Goal: Task Accomplishment & Management: Complete application form

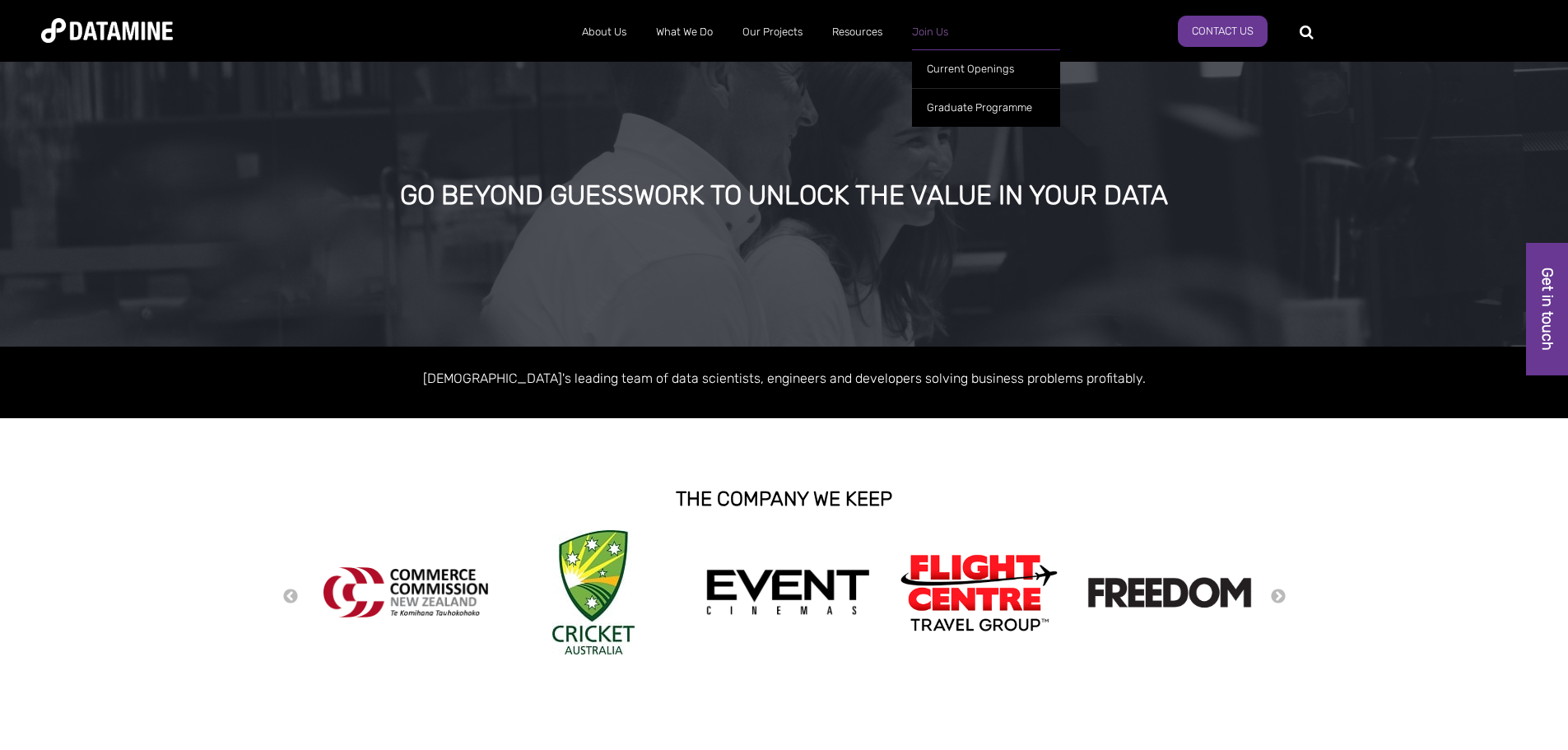
click at [928, 29] on link "Join Us" at bounding box center [929, 32] width 65 height 43
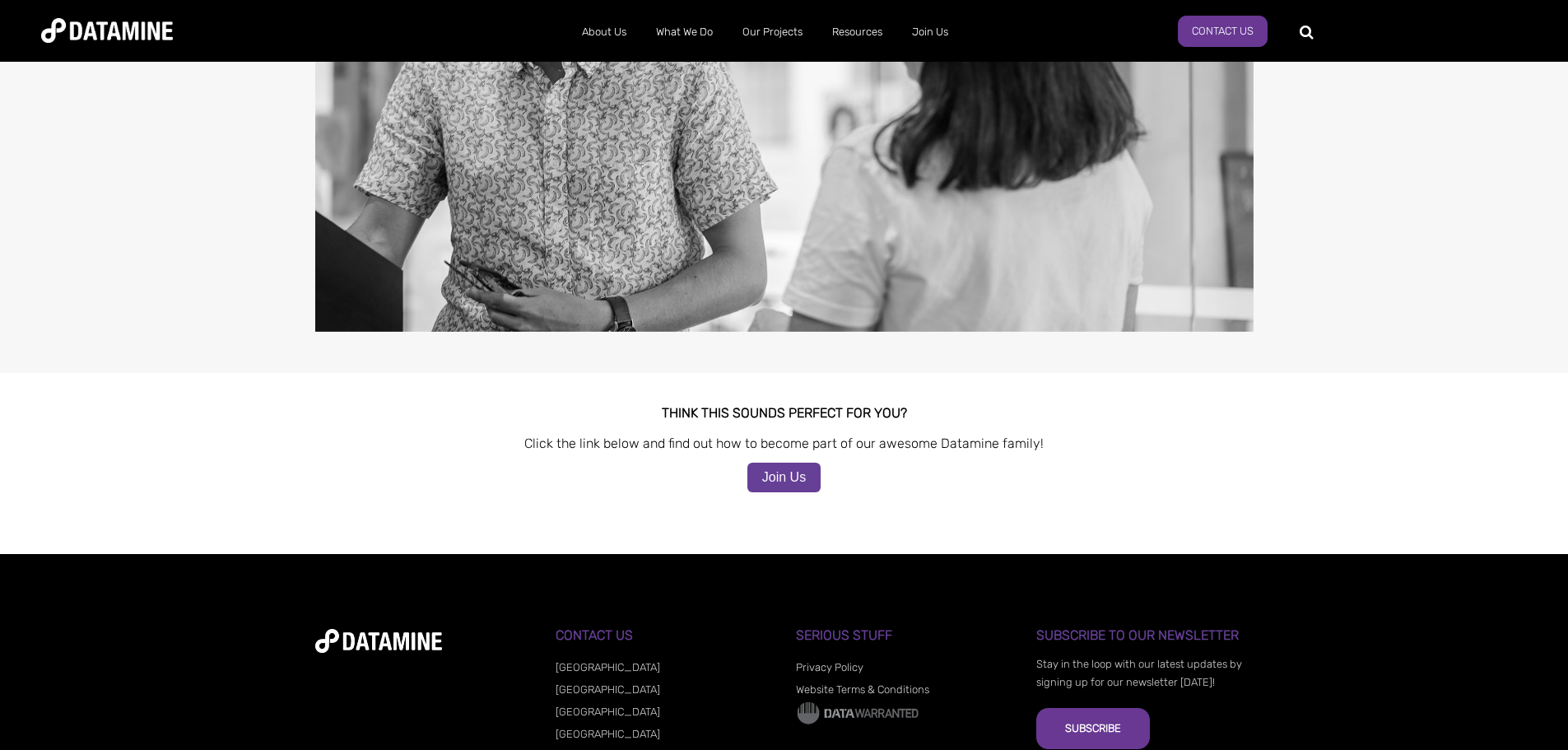
scroll to position [1457, 0]
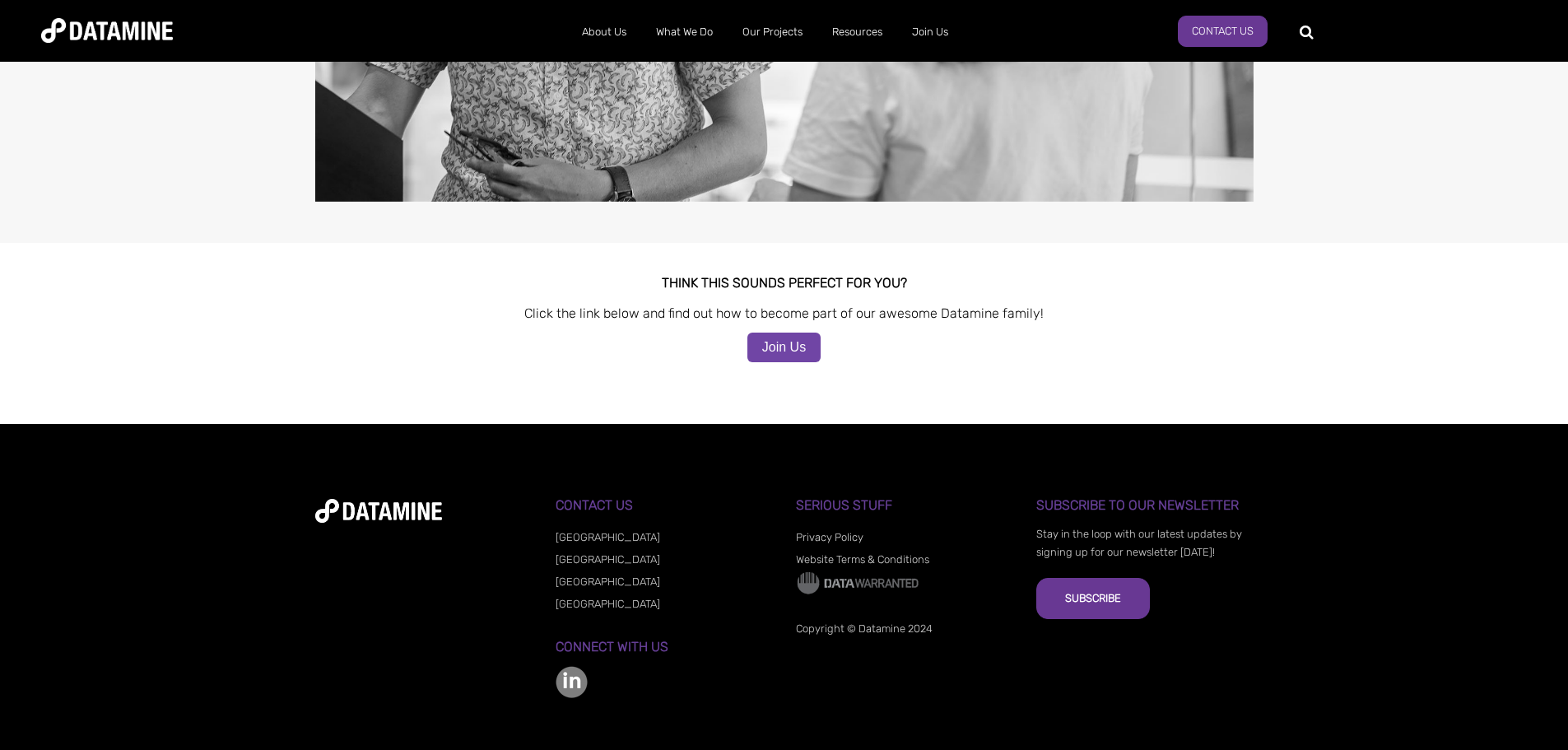
click at [797, 332] on link "Join Us" at bounding box center [784, 347] width 73 height 30
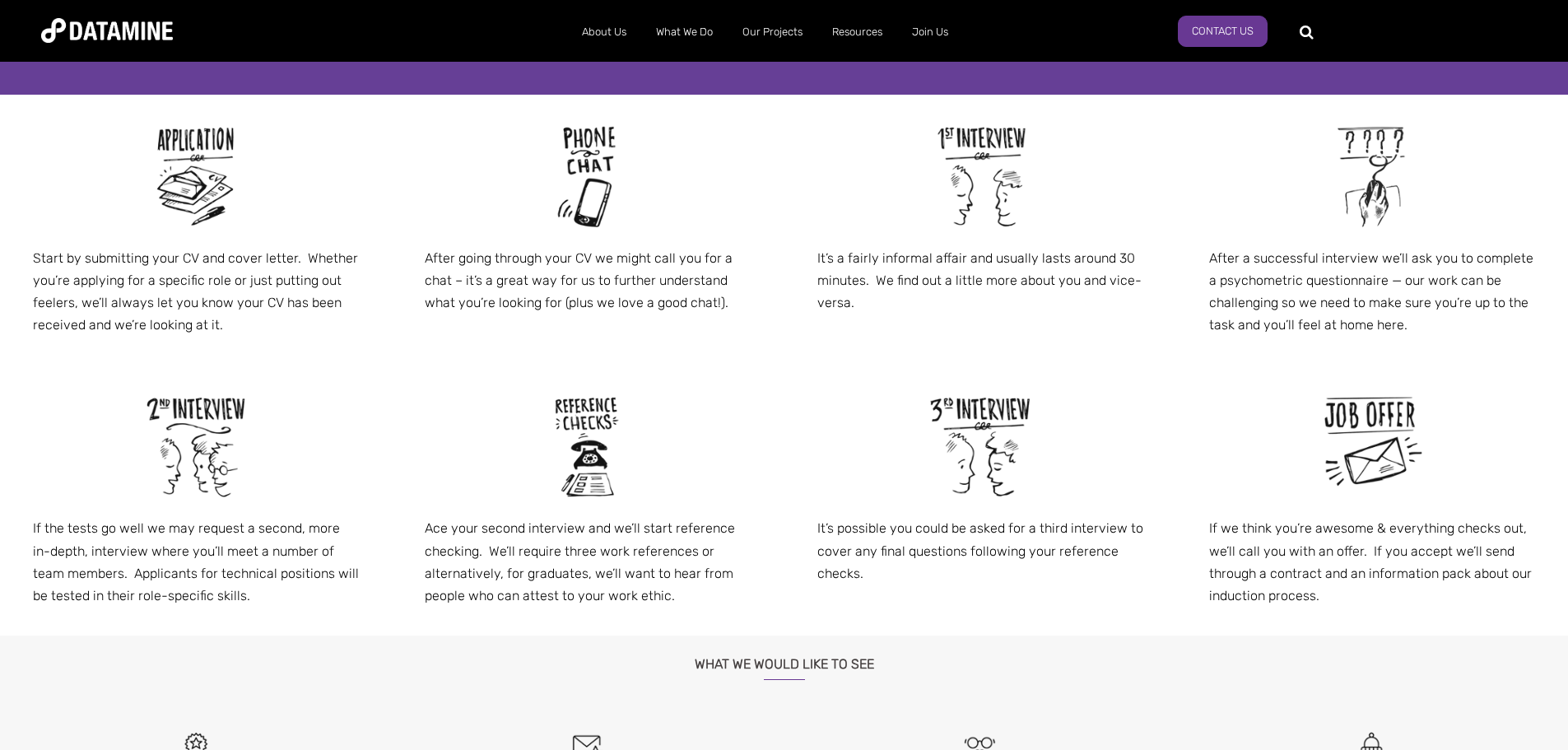
scroll to position [905, 0]
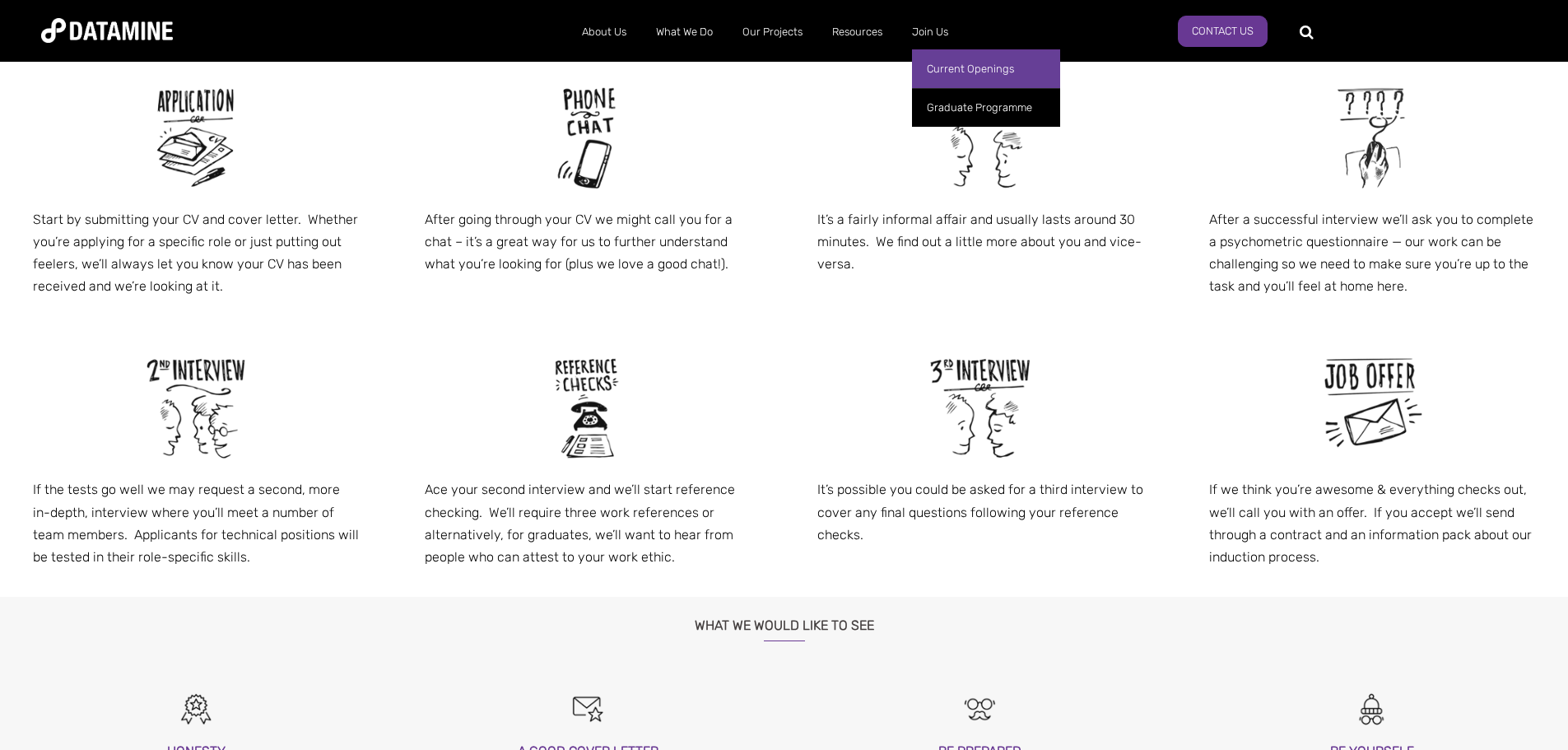
drag, startPoint x: 940, startPoint y: 109, endPoint x: 943, endPoint y: 77, distance: 32.1
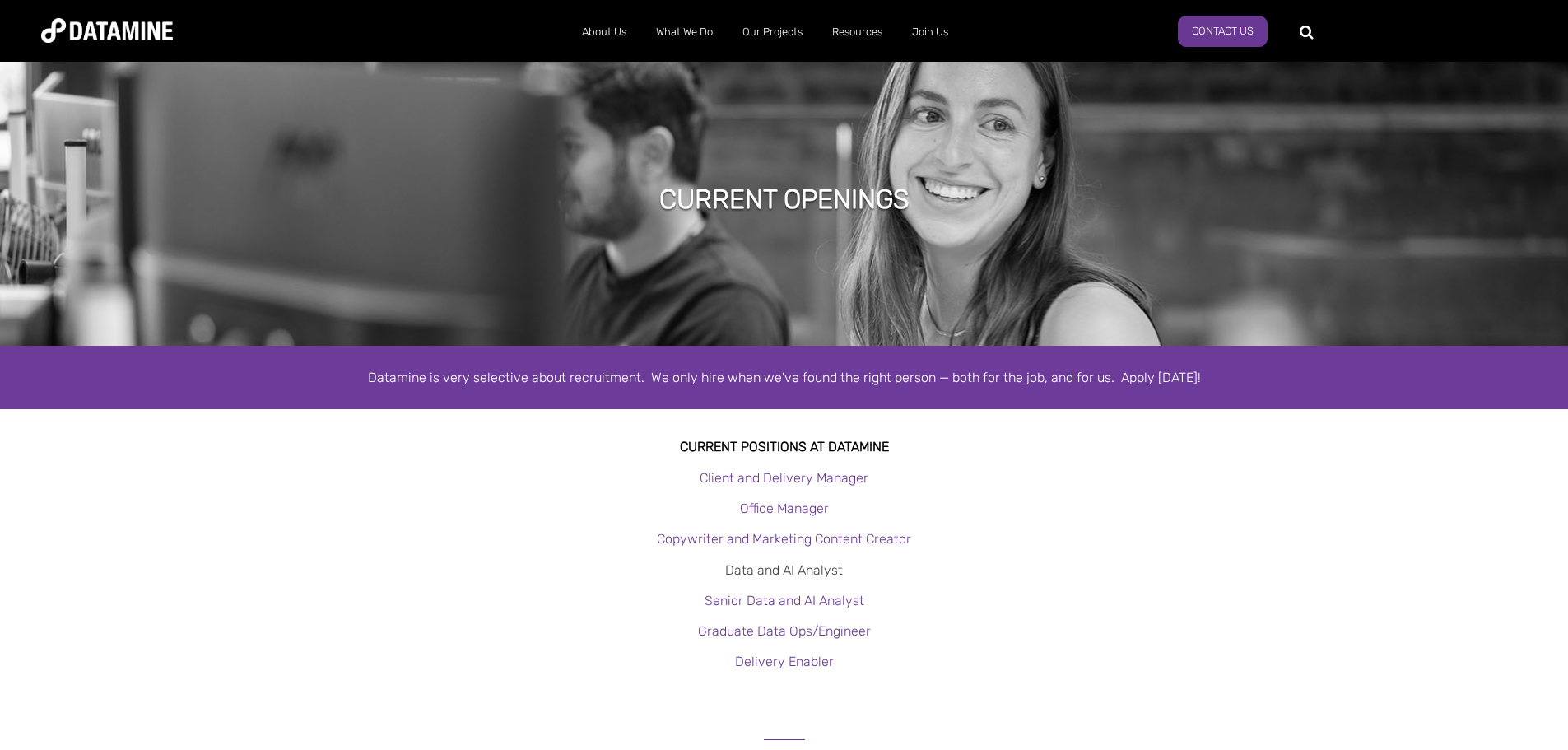
click at [820, 575] on link "Data and AI Analyst" at bounding box center [783, 569] width 117 height 15
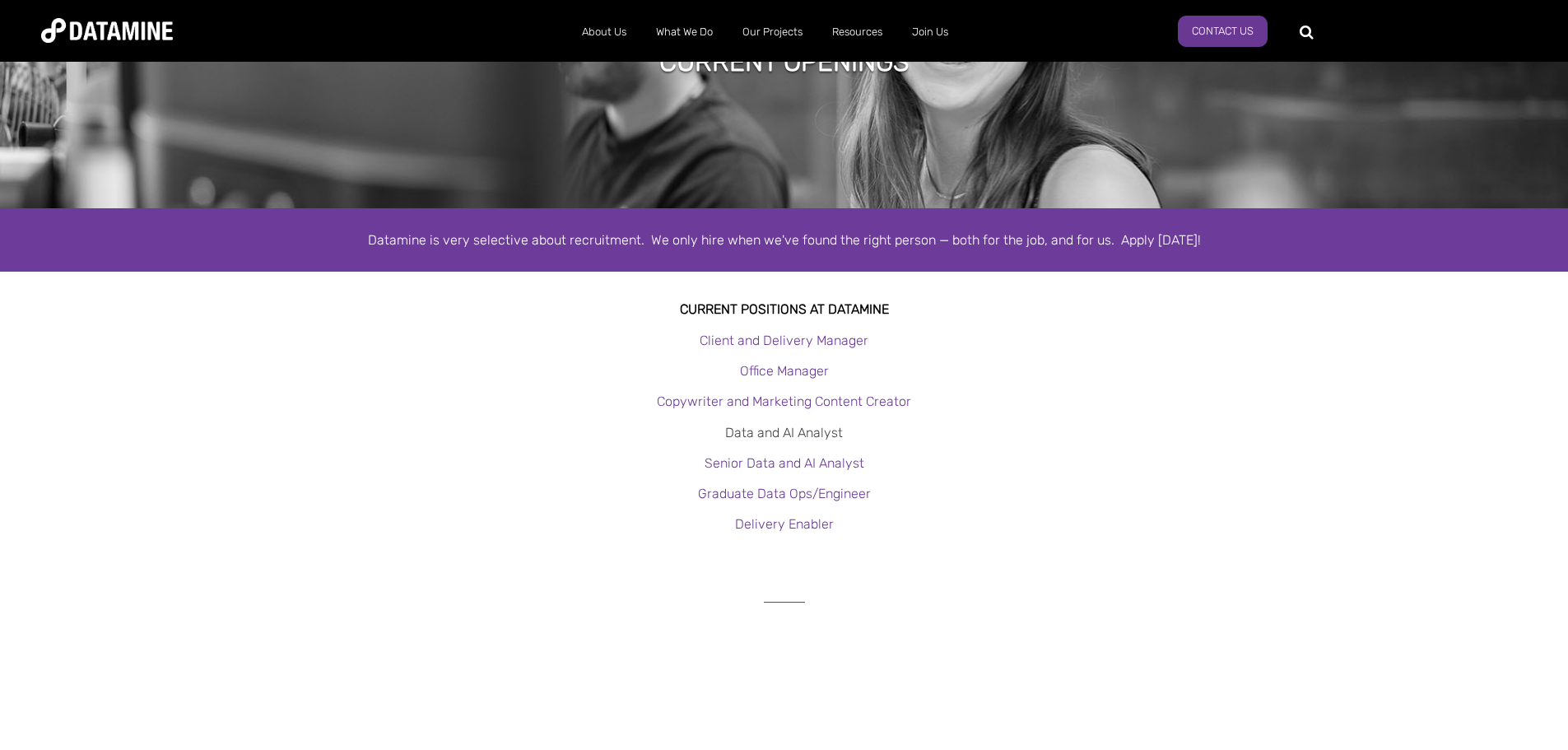
scroll to position [165, 0]
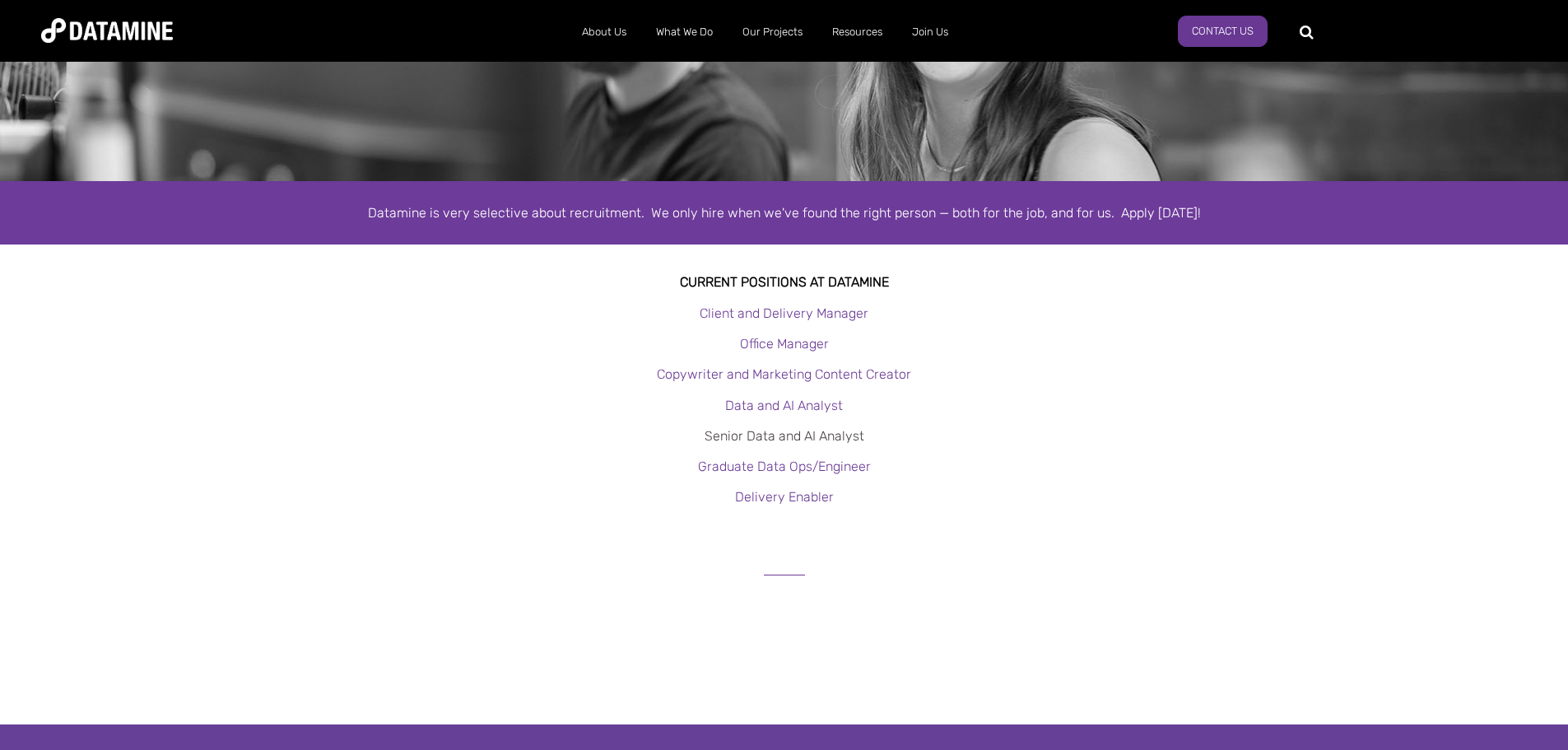
click at [783, 441] on link "Senior Data and AI Analyst" at bounding box center [784, 435] width 159 height 15
